Goal: Information Seeking & Learning: Learn about a topic

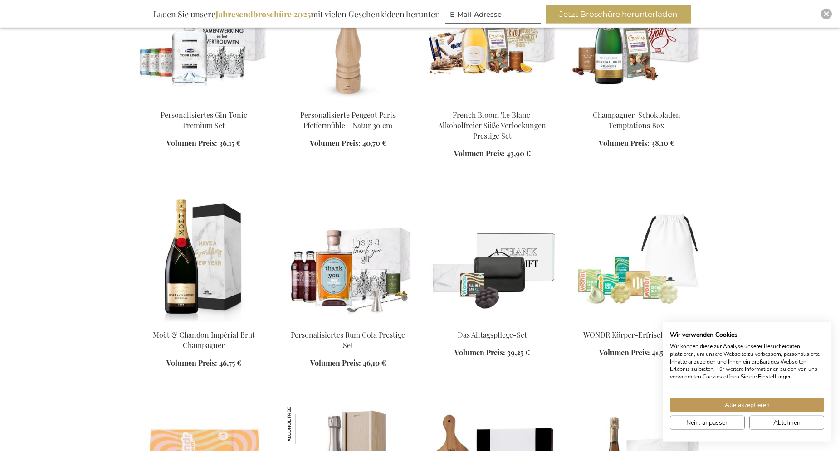
scroll to position [472, 0]
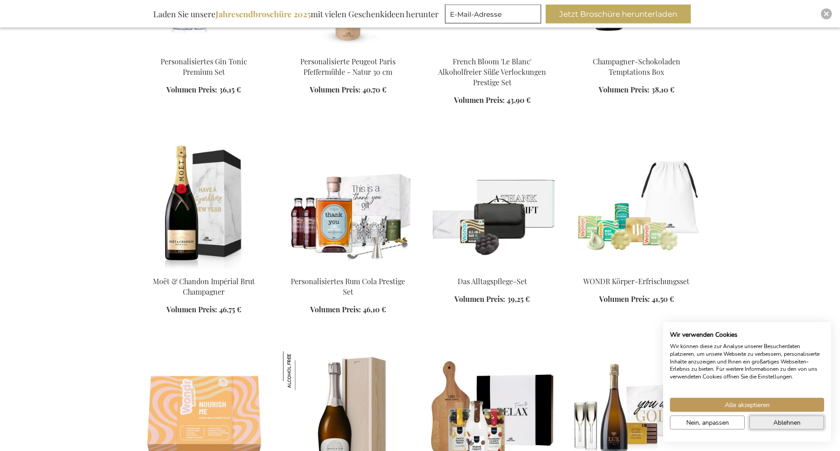
click at [787, 425] on span "Ablehnen" at bounding box center [787, 423] width 27 height 10
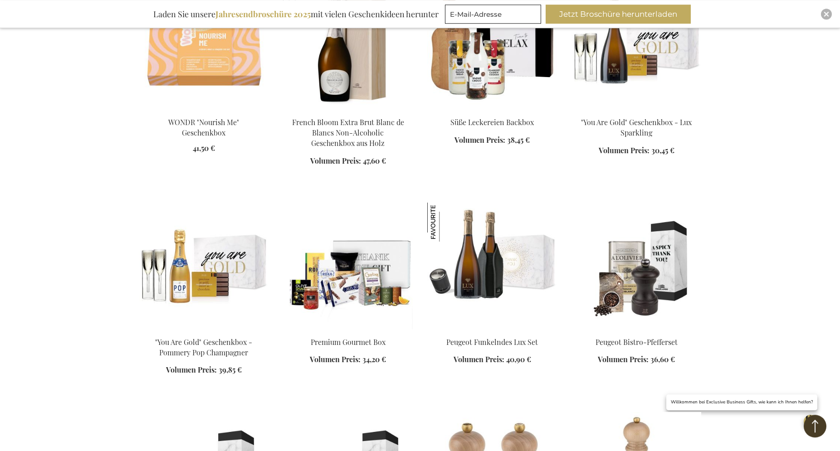
scroll to position [892, 0]
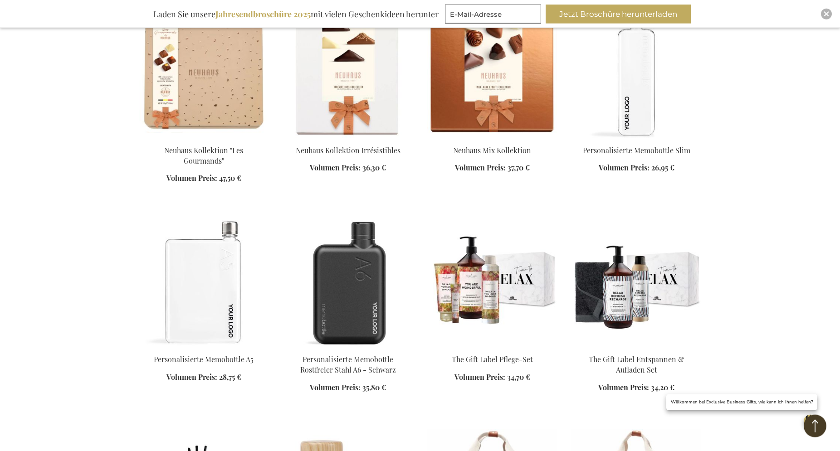
scroll to position [1521, 0]
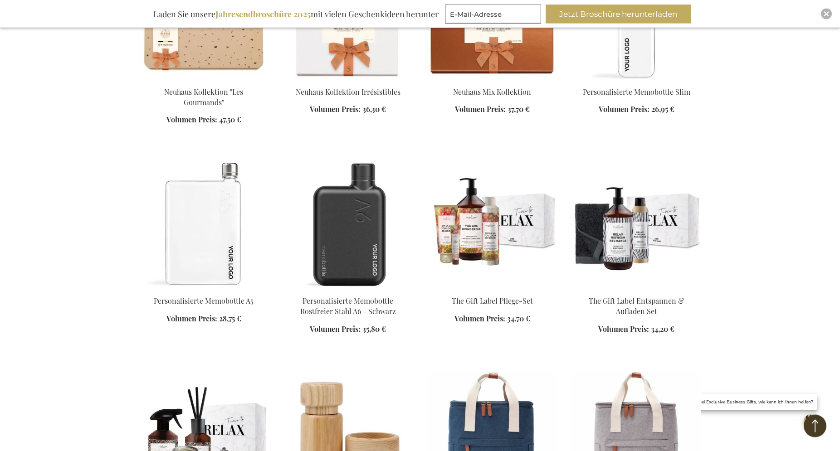
scroll to position [1678, 0]
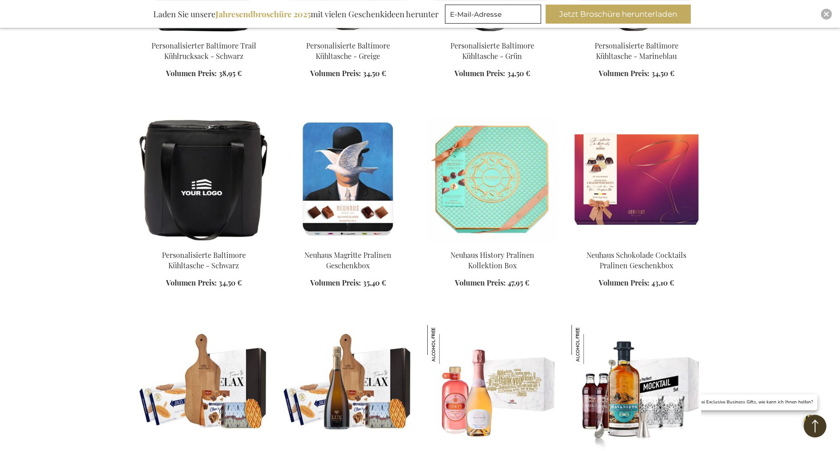
scroll to position [2465, 0]
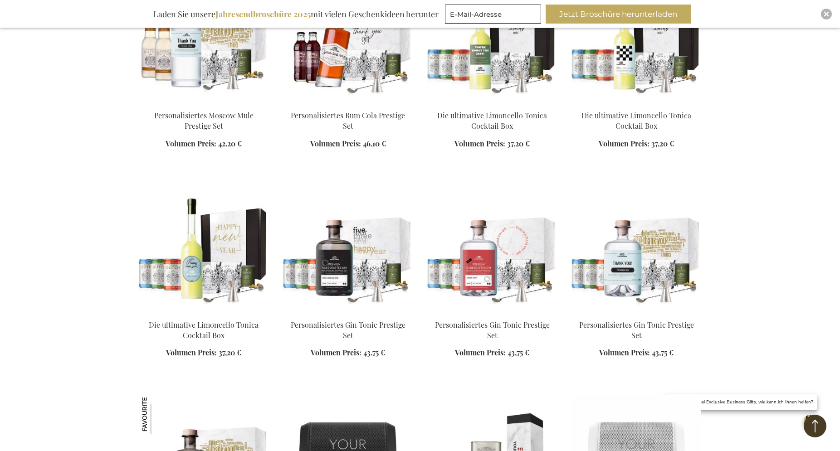
scroll to position [3410, 0]
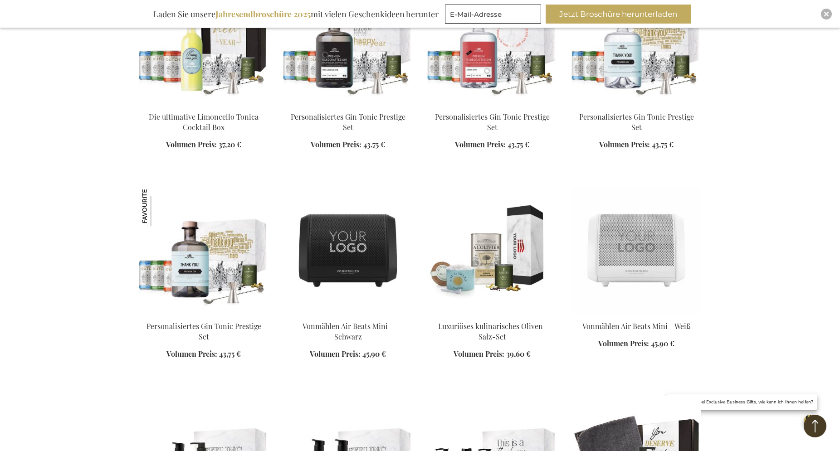
scroll to position [3619, 0]
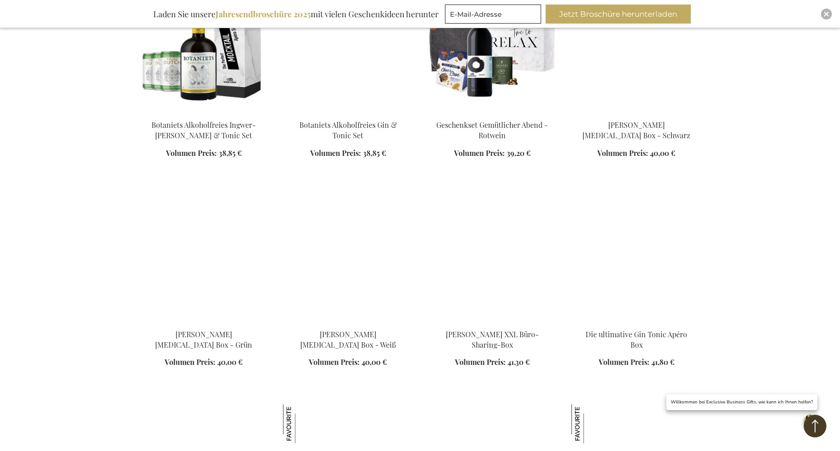
scroll to position [4721, 0]
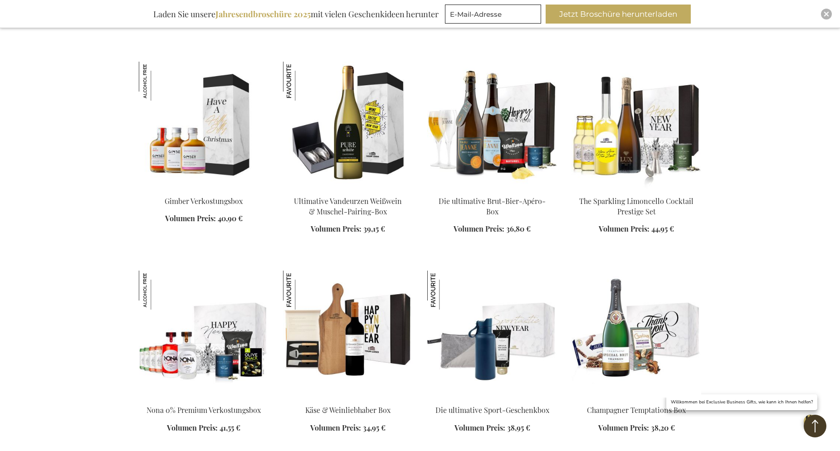
scroll to position [5245, 0]
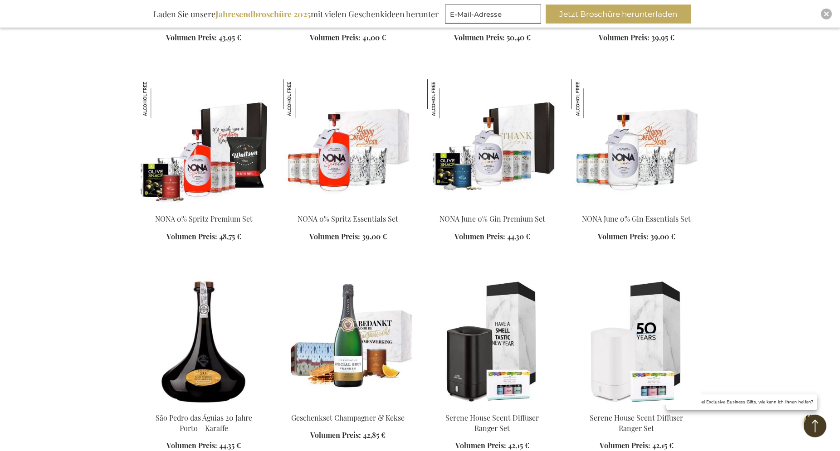
scroll to position [5823, 0]
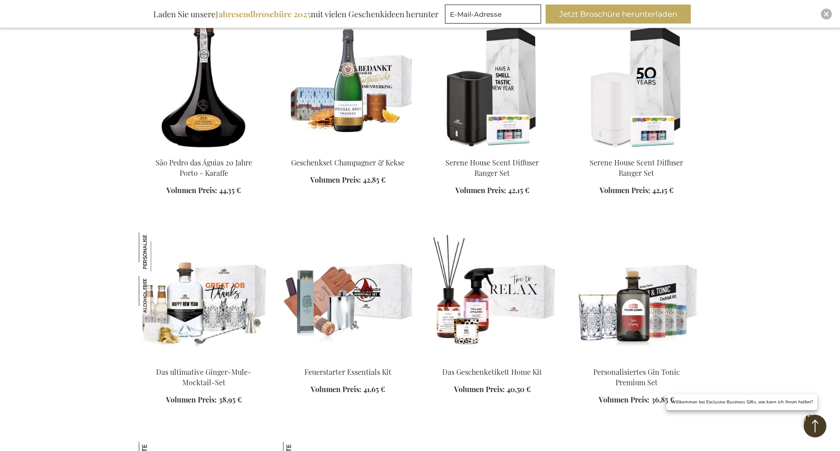
scroll to position [6137, 0]
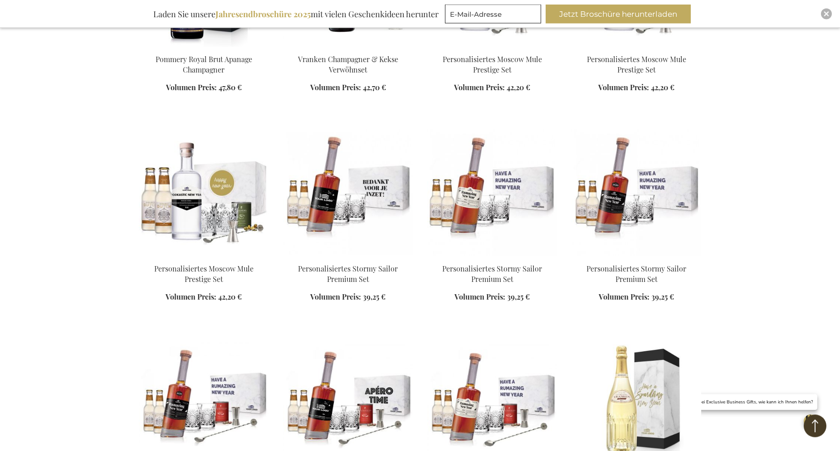
scroll to position [7081, 0]
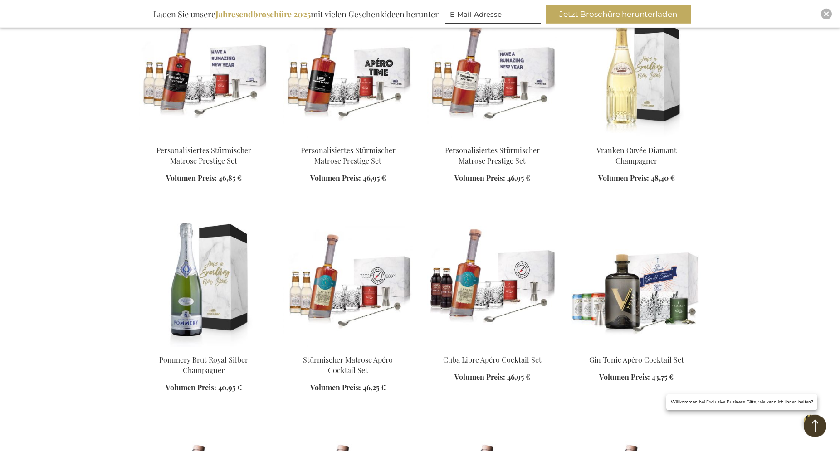
scroll to position [7344, 0]
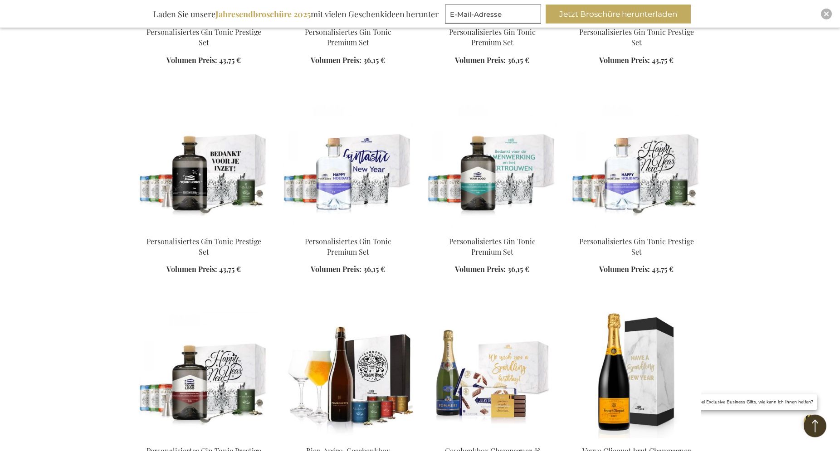
scroll to position [8602, 0]
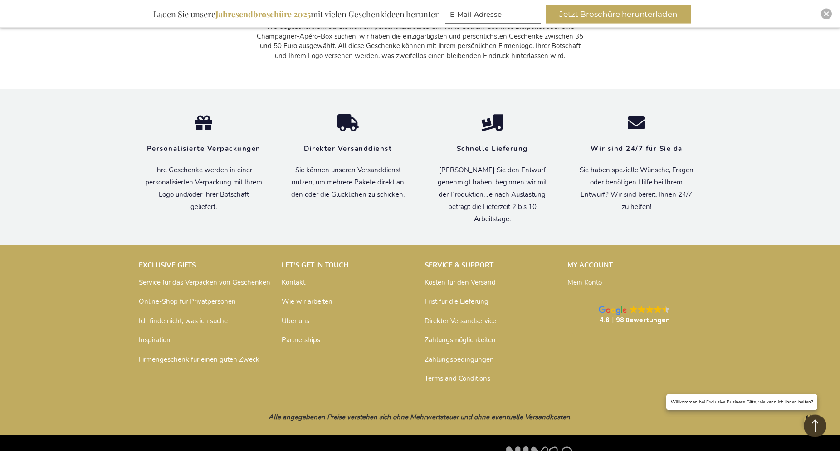
scroll to position [9040, 0]
